Goal: Task Accomplishment & Management: Use online tool/utility

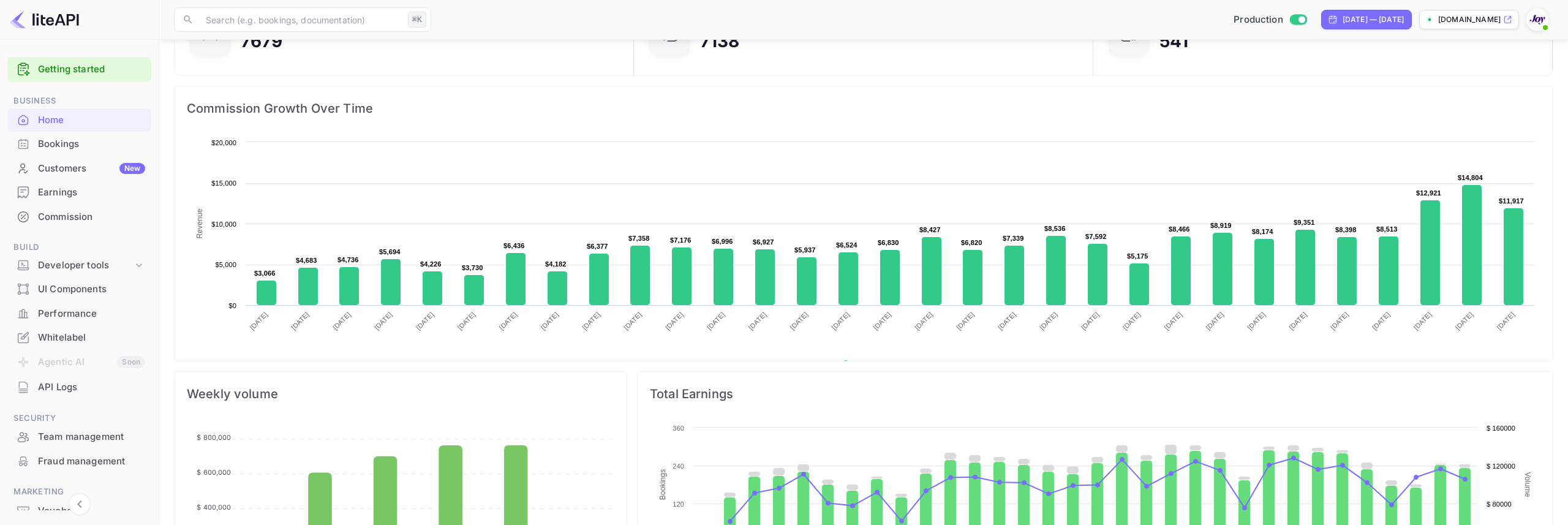
scroll to position [199, 452]
drag, startPoint x: 987, startPoint y: 12, endPoint x: 988, endPoint y: 18, distance: 6.1
click at [987, 13] on div "Production [DATE] — [DATE] [DOMAIN_NAME]" at bounding box center [994, 19] width 1117 height 22
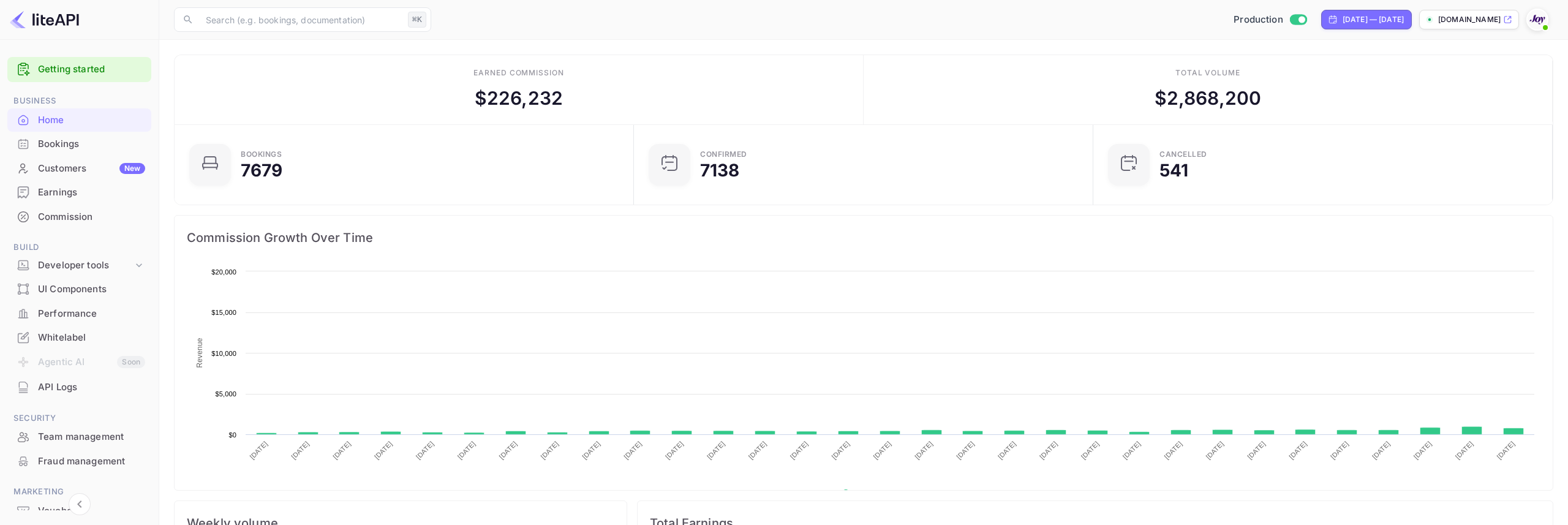
scroll to position [199, 452]
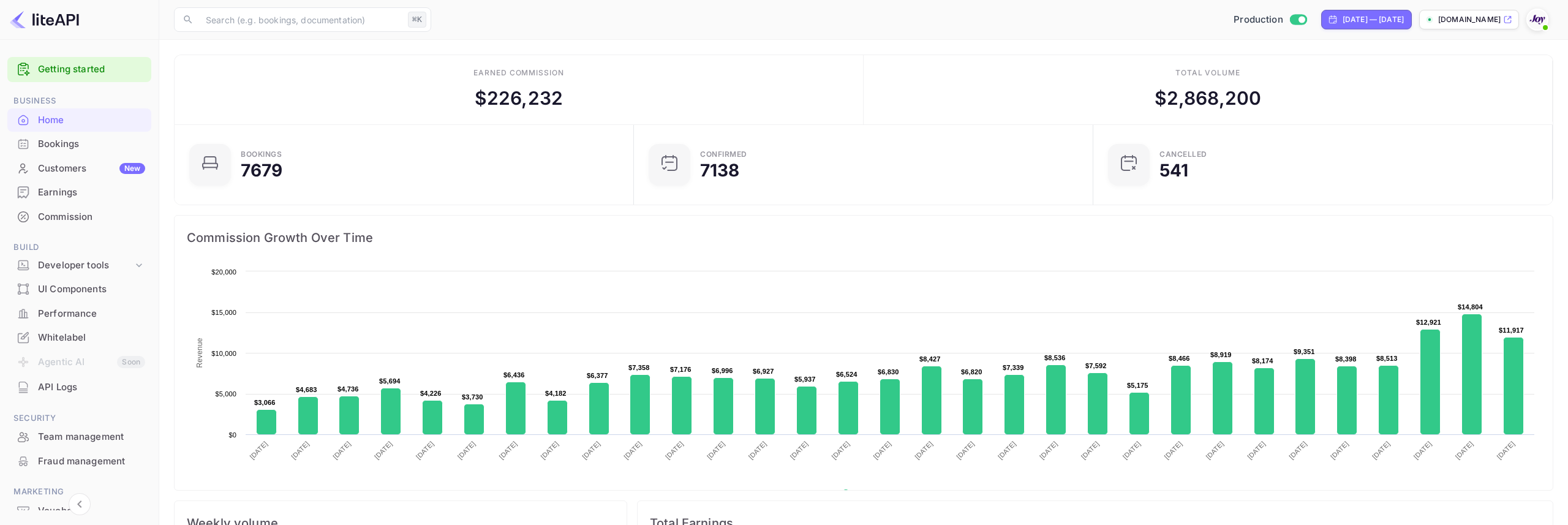
click at [846, 26] on div "Production [DATE] — [DATE] [DOMAIN_NAME]" at bounding box center [994, 19] width 1117 height 22
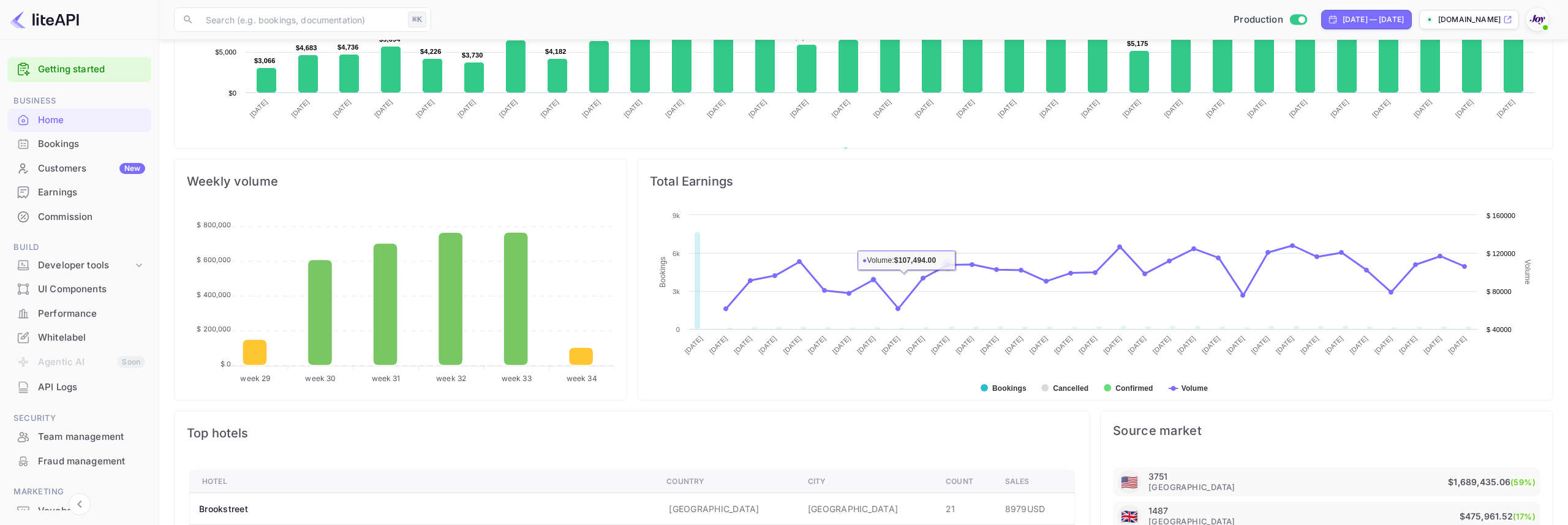
scroll to position [342, 0]
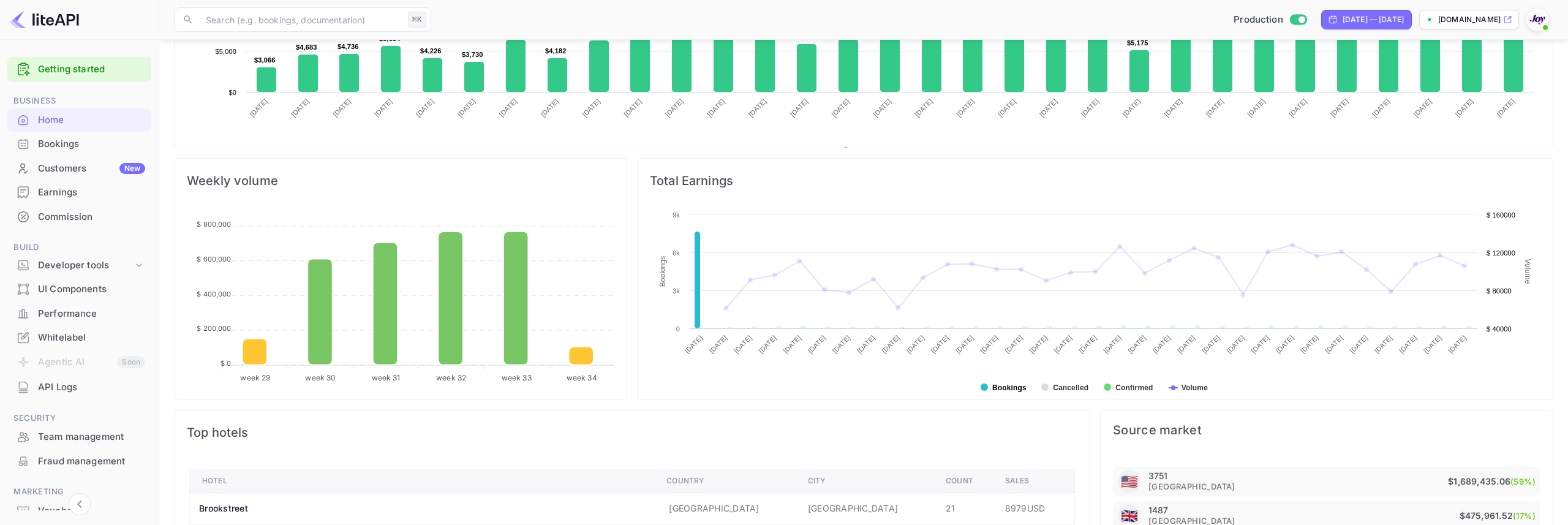
click at [1004, 387] on text "Bookings" at bounding box center [1010, 387] width 35 height 8
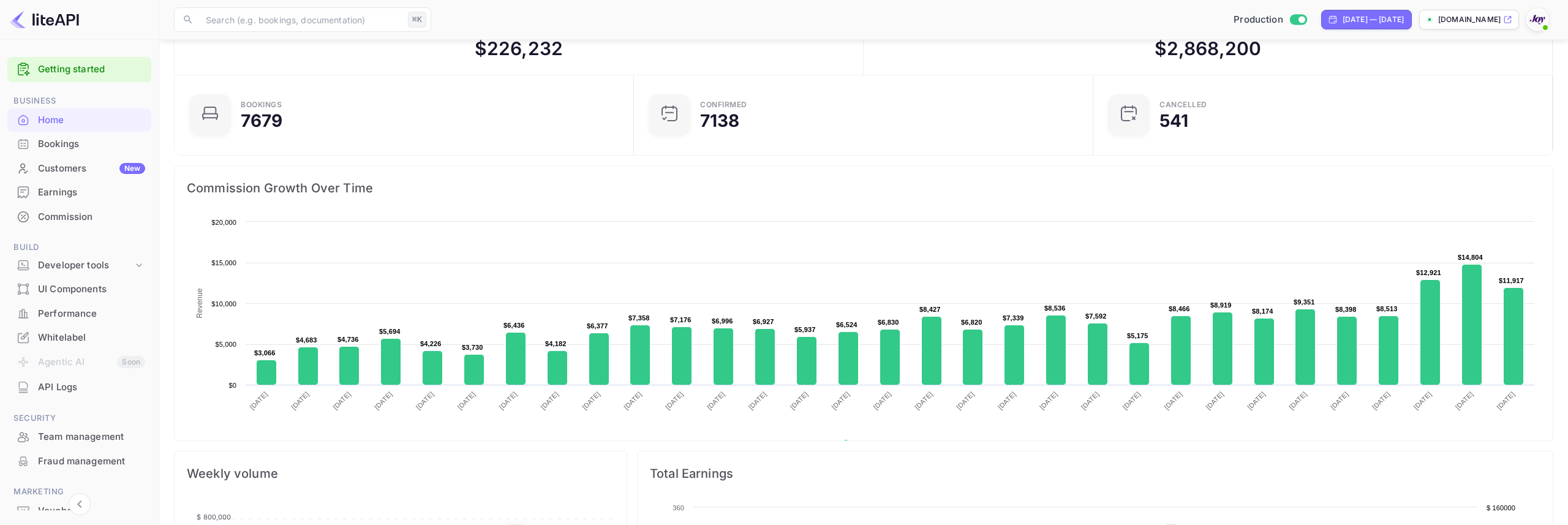
scroll to position [0, 0]
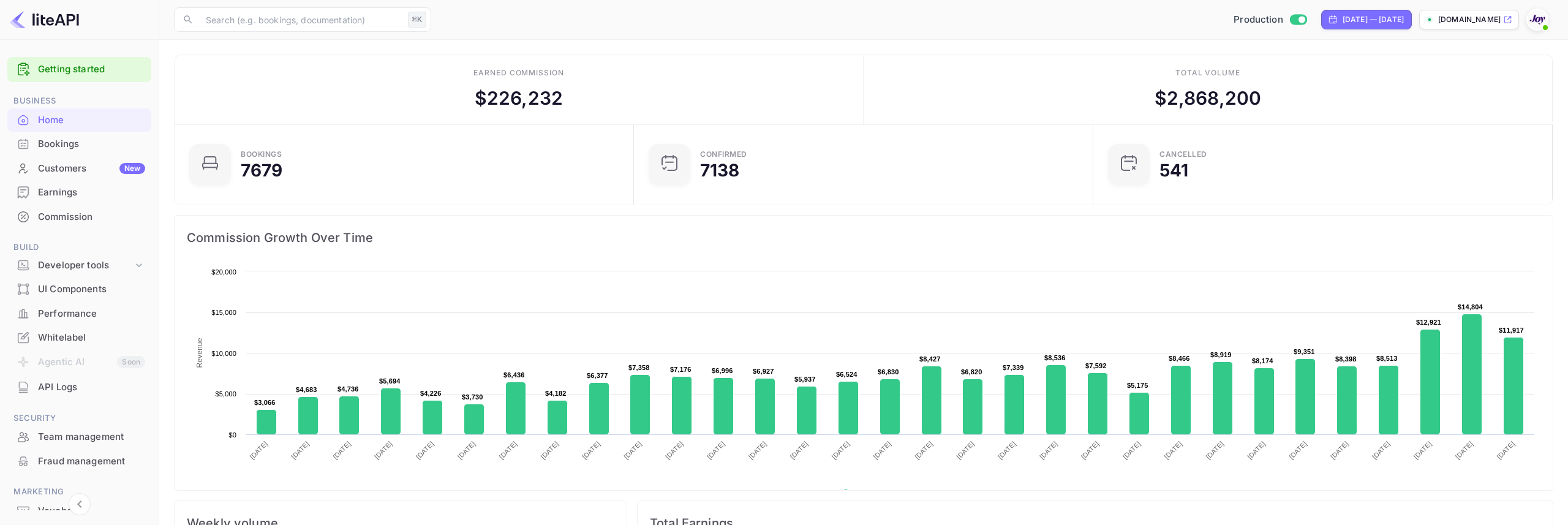
click at [68, 144] on div "Bookings" at bounding box center [92, 144] width 107 height 15
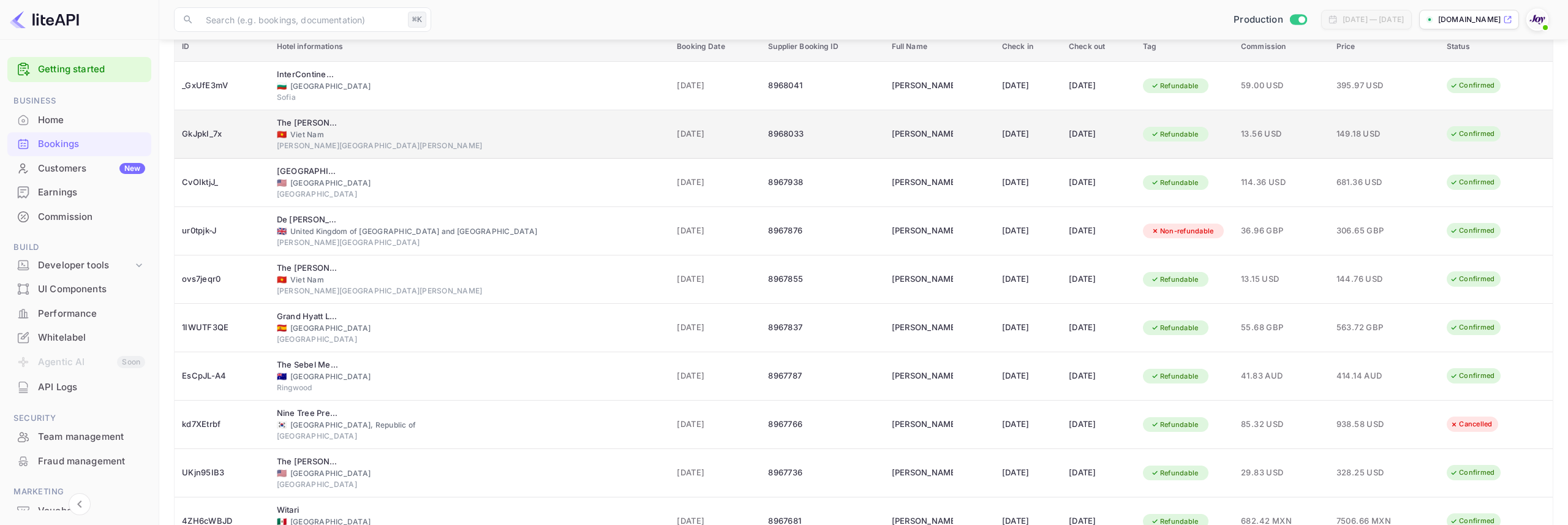
scroll to position [164, 0]
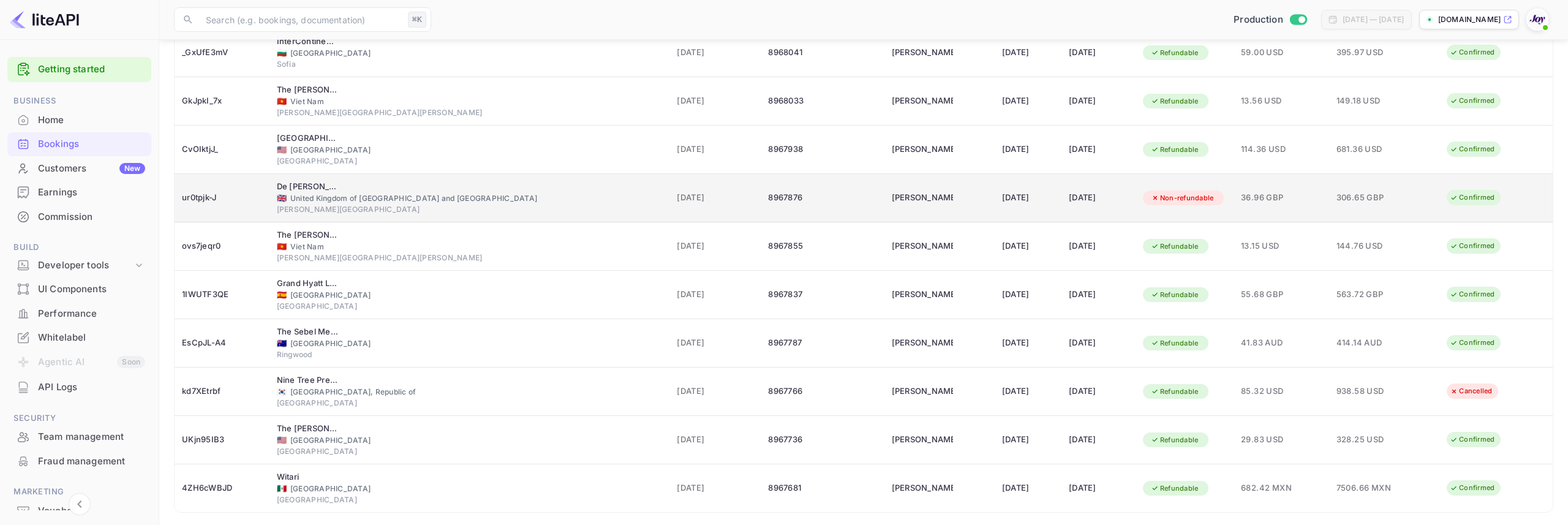
click at [676, 207] on div "19 Aug 2025" at bounding box center [715, 198] width 76 height 20
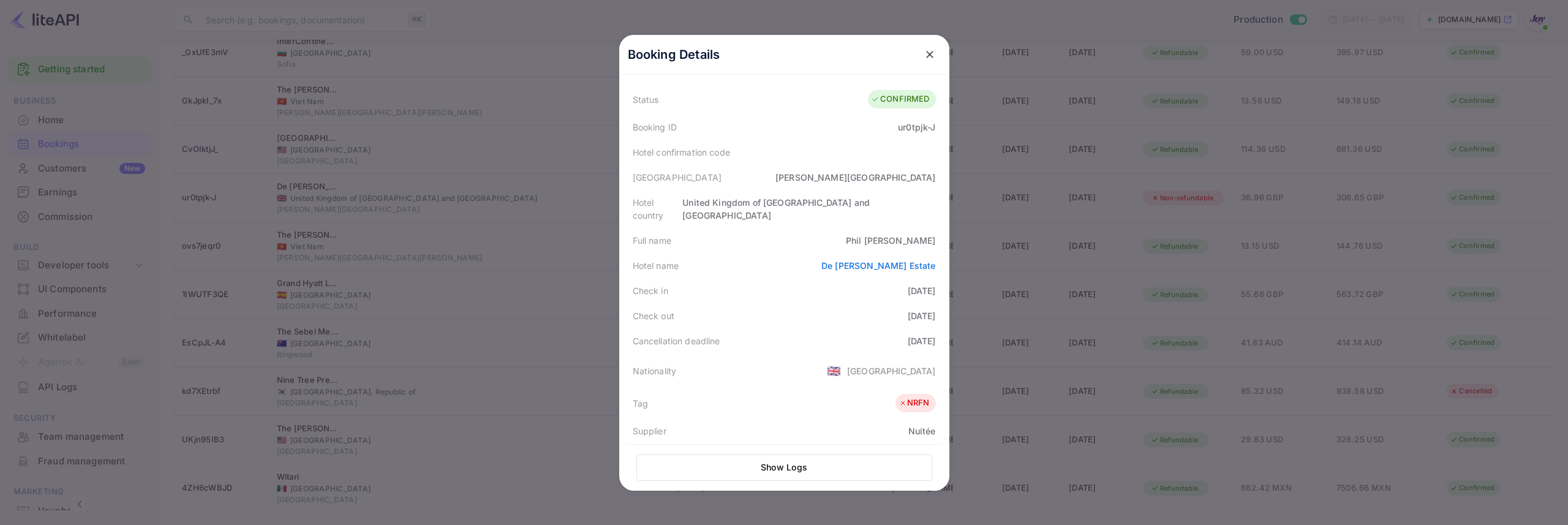
scroll to position [36, 0]
drag, startPoint x: 897, startPoint y: 125, endPoint x: 934, endPoint y: 127, distance: 37.1
click at [940, 126] on div "Booking ID ur0tpjk-J" at bounding box center [784, 124] width 315 height 25
copy div "ur0tpjk-J"
click at [929, 54] on icon "close" at bounding box center [930, 54] width 7 height 7
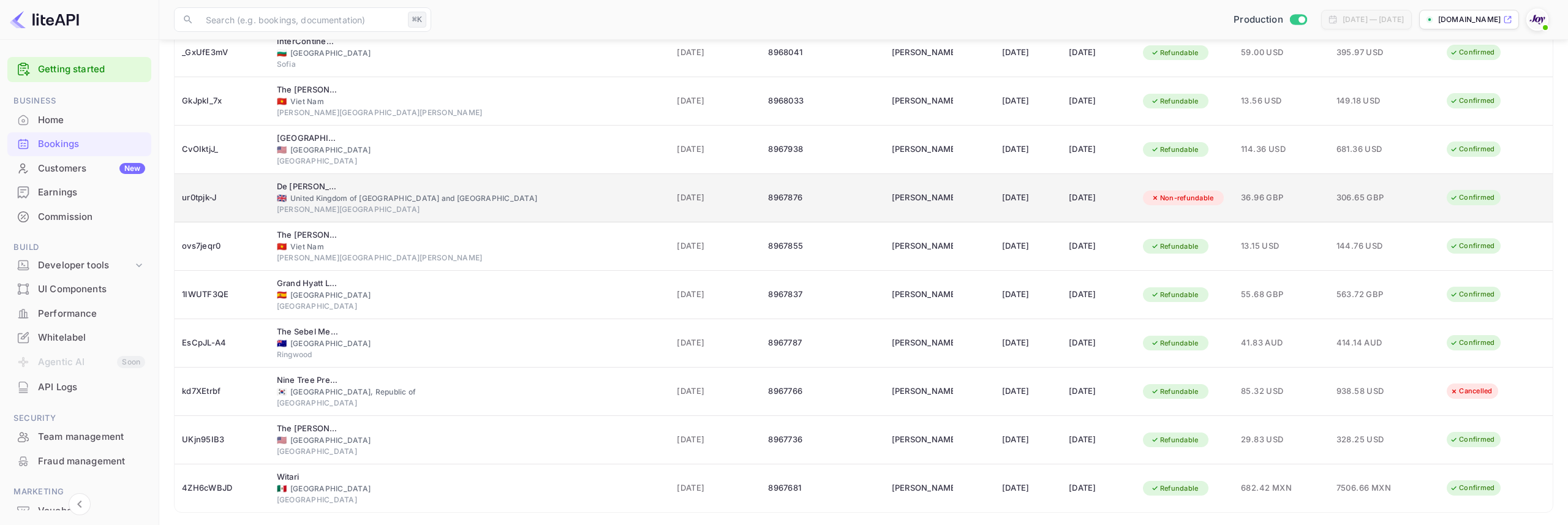
click at [1277, 201] on span "36.96 GBP" at bounding box center [1281, 197] width 81 height 14
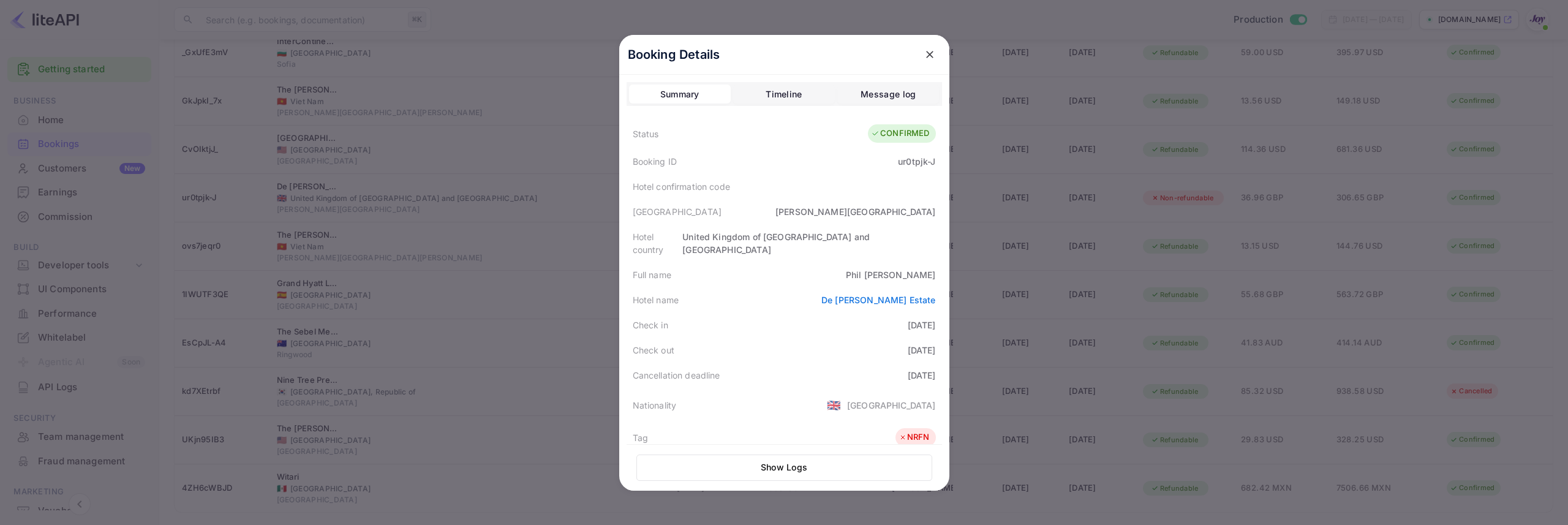
click at [934, 54] on icon "close" at bounding box center [929, 54] width 12 height 12
